Goal: Task Accomplishment & Management: Manage account settings

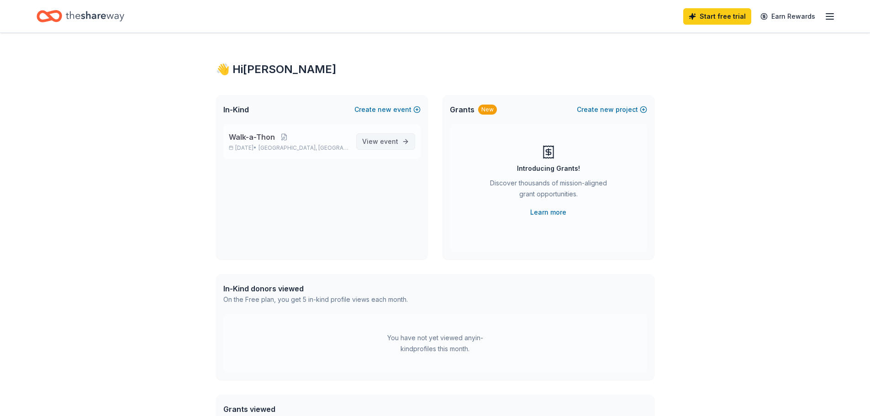
click at [382, 141] on span "event" at bounding box center [389, 141] width 18 height 8
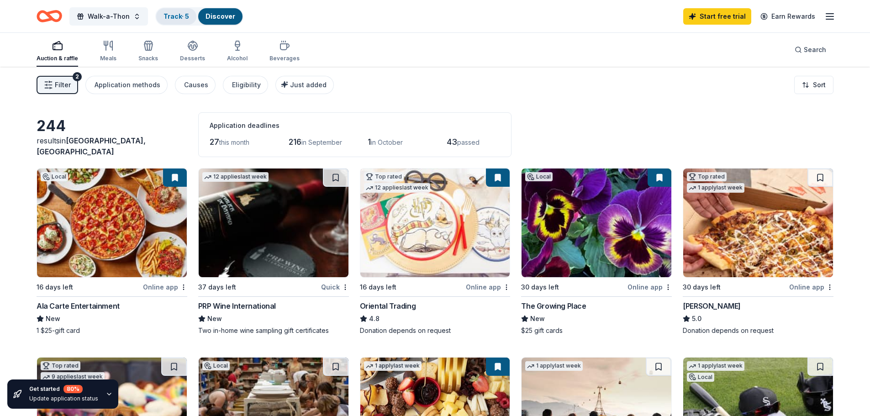
click at [182, 16] on link "Track · 5" at bounding box center [177, 16] width 26 height 8
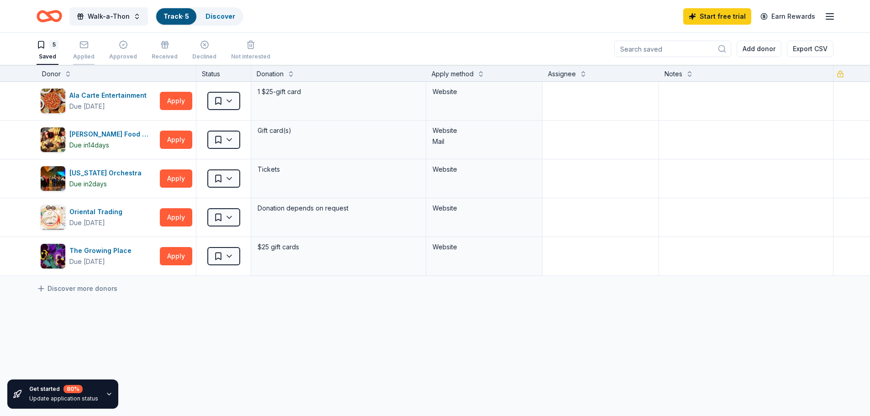
click at [85, 48] on rect "button" at bounding box center [84, 45] width 8 height 6
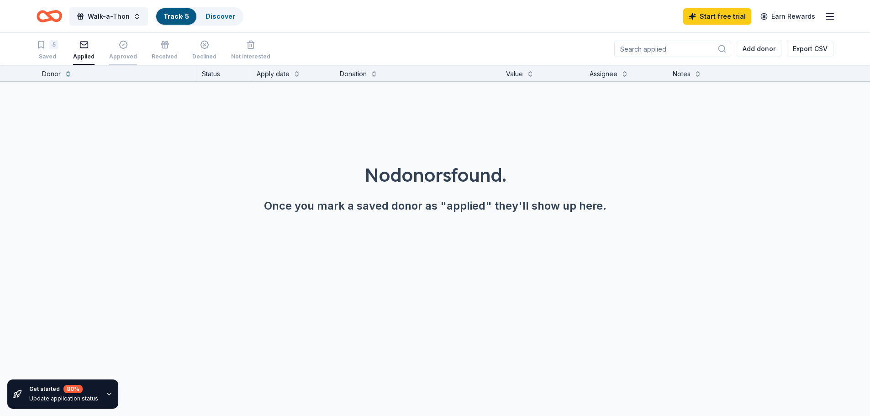
click at [111, 50] on div "Approved" at bounding box center [123, 50] width 28 height 20
click at [152, 50] on div "Received" at bounding box center [165, 50] width 26 height 20
click at [90, 48] on div "button" at bounding box center [83, 44] width 21 height 9
